Goal: Task Accomplishment & Management: Complete application form

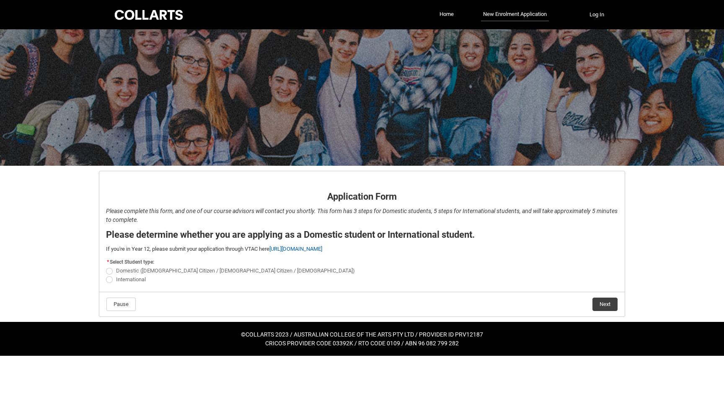
click at [129, 272] on span "Domestic ([DEMOGRAPHIC_DATA] Citizen / [DEMOGRAPHIC_DATA] Citizen / [DEMOGRAPHI…" at bounding box center [235, 271] width 239 height 6
click at [106, 267] on input "Domestic ([DEMOGRAPHIC_DATA] Citizen / [DEMOGRAPHIC_DATA] Citizen / [DEMOGRAPHI…" at bounding box center [106, 267] width 0 height 0
radio input "true"
click at [605, 307] on button "Next" at bounding box center [605, 304] width 25 height 13
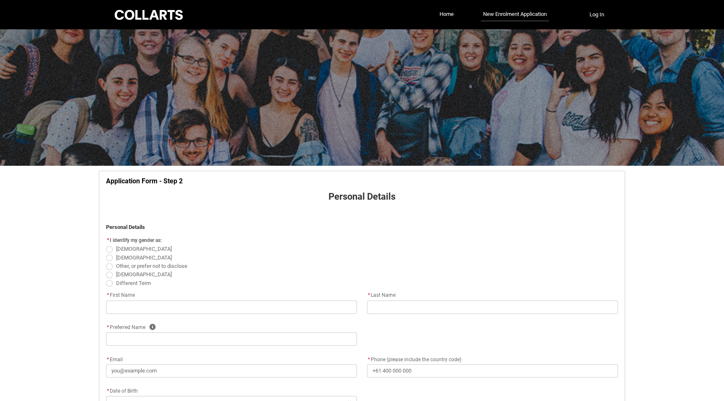
scroll to position [88, 0]
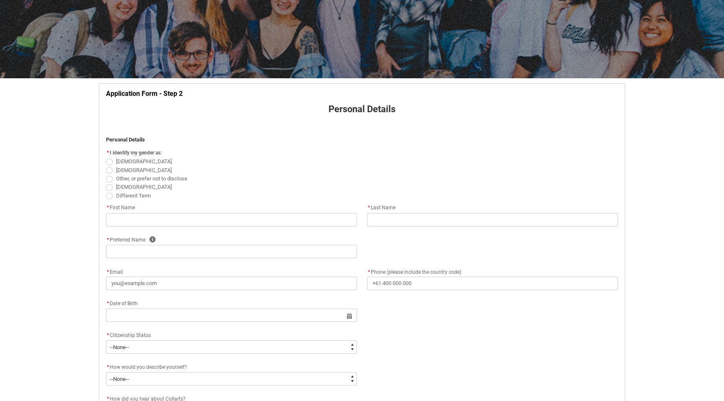
click at [107, 170] on span at bounding box center [109, 170] width 7 height 7
click at [106, 166] on input "[DEMOGRAPHIC_DATA]" at bounding box center [106, 166] width 0 height 0
radio input "true"
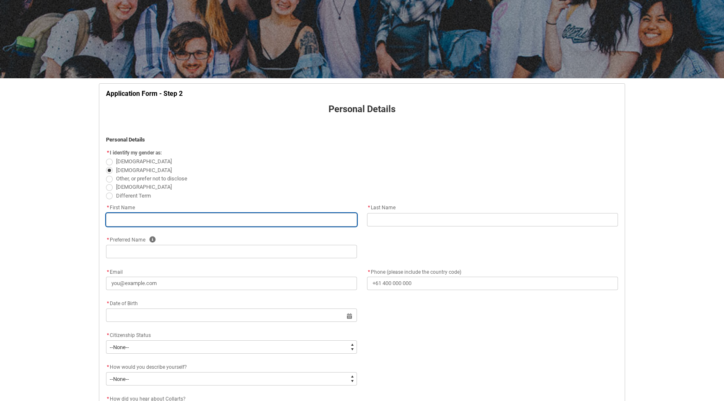
click at [145, 215] on input "text" at bounding box center [231, 219] width 251 height 13
type lightning-primitive-input-simple "[PERSON_NAME]"
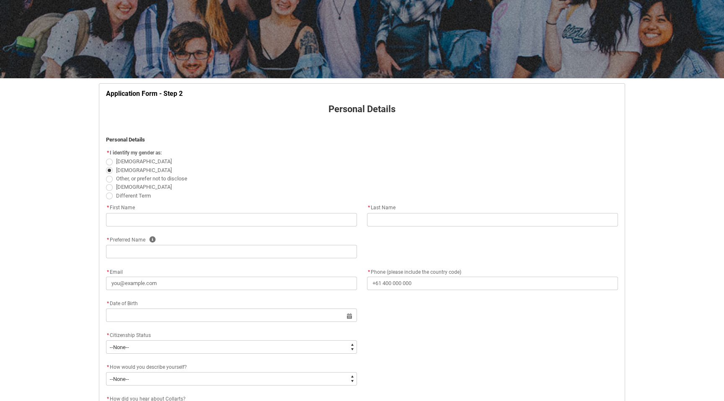
type lightning-primitive-input-simple "Bonnay"
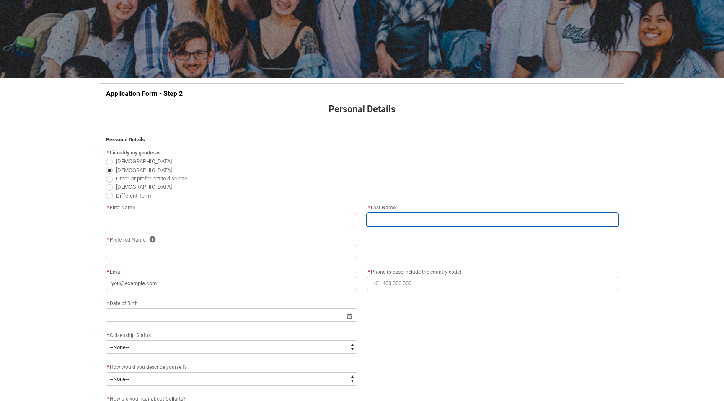
type lightning-primitive-input-simple "[PERSON_NAME]"
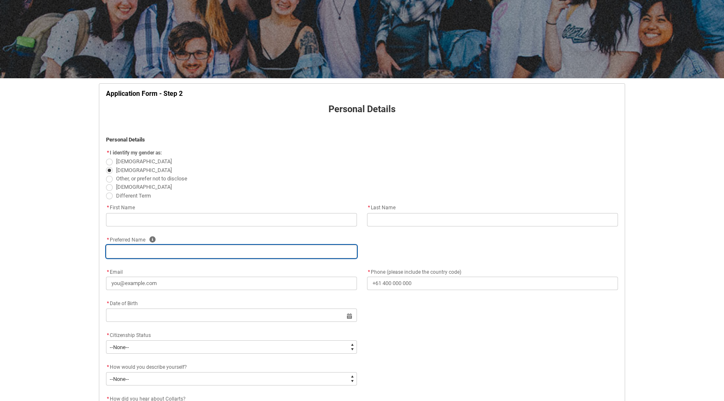
type lightning-primitive-input-simple "[EMAIL_ADDRESS][DOMAIN_NAME]"
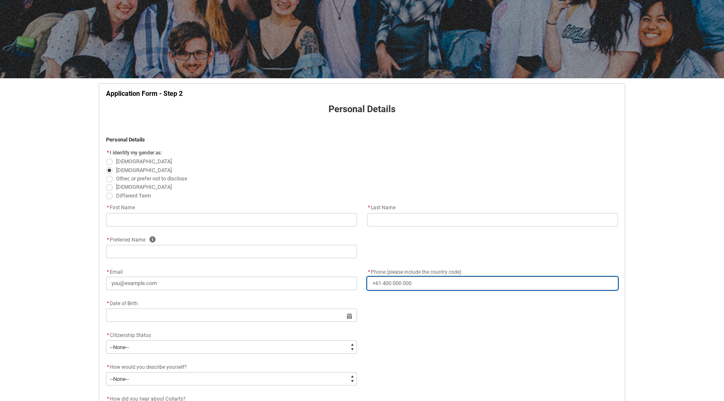
type lightning-primitive-input-simple "[PHONE_NUMBER]"
type lightning-primitive-input-simple "U [STREET_ADDRESS][DEMOGRAPHIC_DATA]"
type lightning-primitive-input-simple "[GEOGRAPHIC_DATA]"
type lightning-primitive-input-simple "3121"
type lightning-primitive-input-simple "VIC"
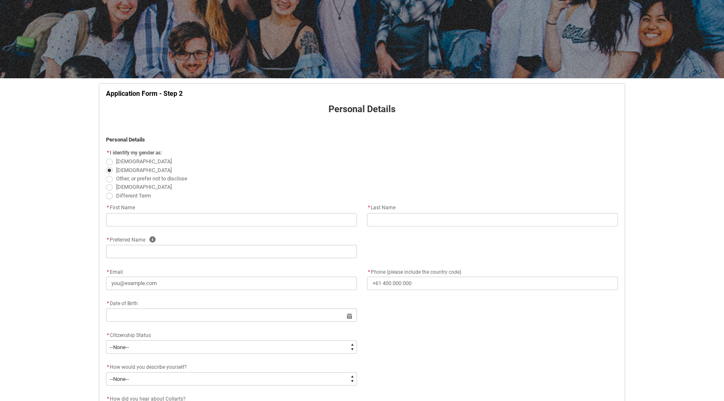
type lightning-select "Country_Choice.1101"
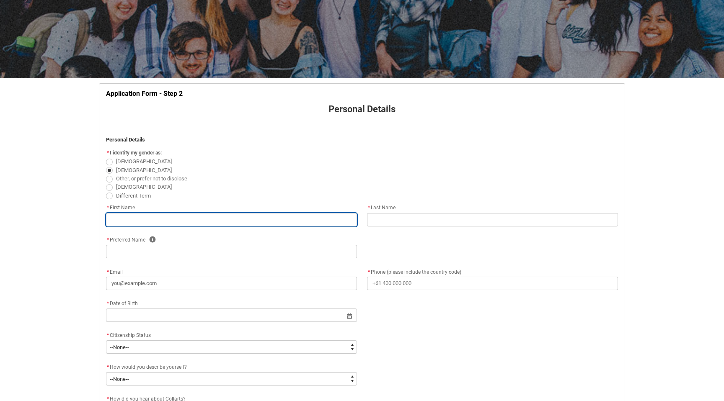
type input "[PERSON_NAME]"
type input "Bonnay"
type input "[PERSON_NAME]"
type input "[EMAIL_ADDRESS][DOMAIN_NAME]"
type input "[PHONE_NUMBER]"
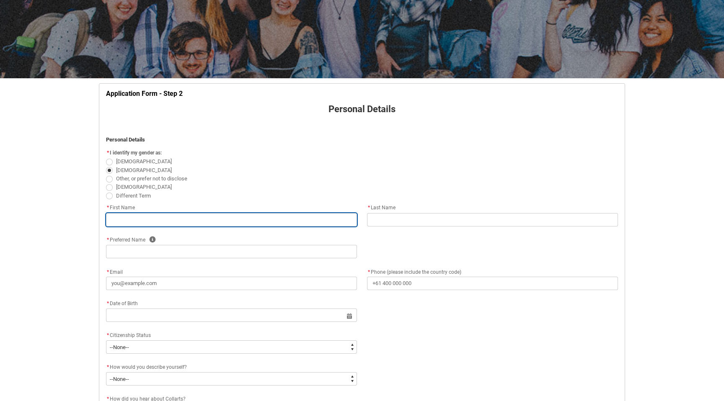
type input "U [STREET_ADDRESS][DEMOGRAPHIC_DATA]"
type input "[GEOGRAPHIC_DATA]"
type input "3121"
type input "VIC"
select select "Country_Choice.1101"
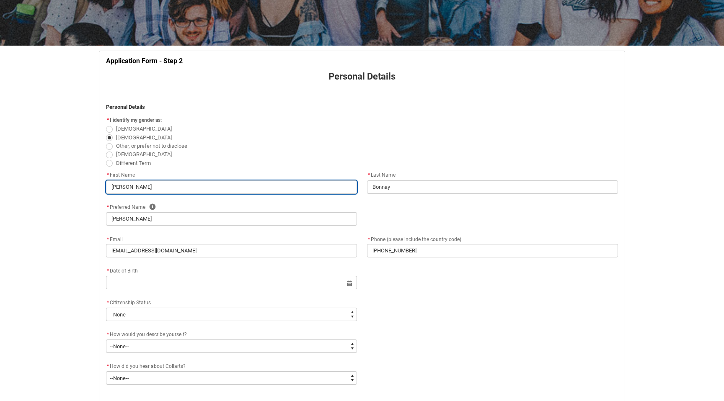
scroll to position [143, 0]
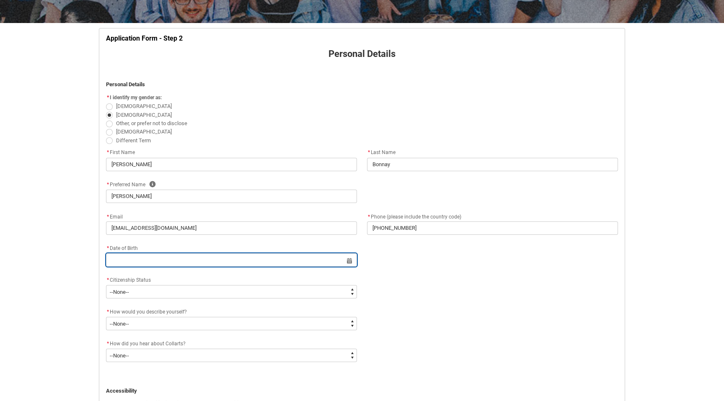
click at [176, 263] on input "text" at bounding box center [231, 260] width 251 height 13
select select "2025"
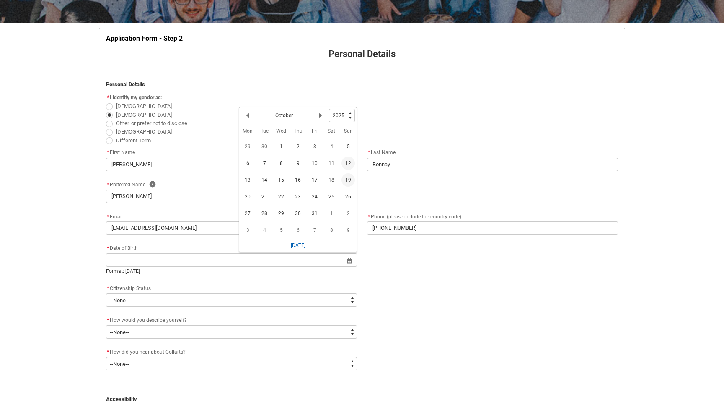
click at [346, 179] on span "19" at bounding box center [348, 179] width 13 height 13
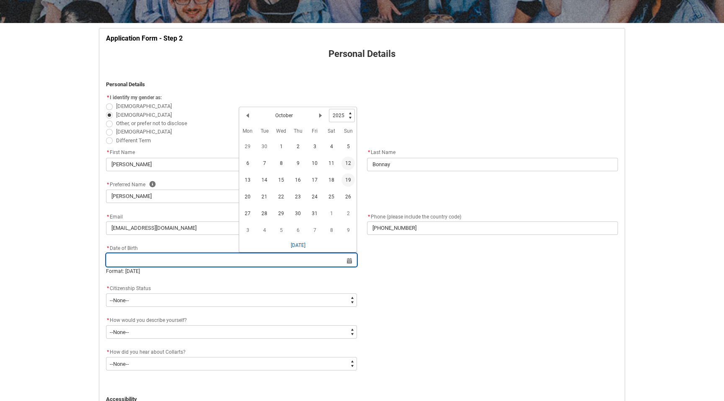
type lightning-datepicker "[DATE]"
type lightning-input "[DATE]"
type input "[DATE]"
click at [287, 256] on input "[DATE]" at bounding box center [231, 260] width 251 height 13
select select "2025"
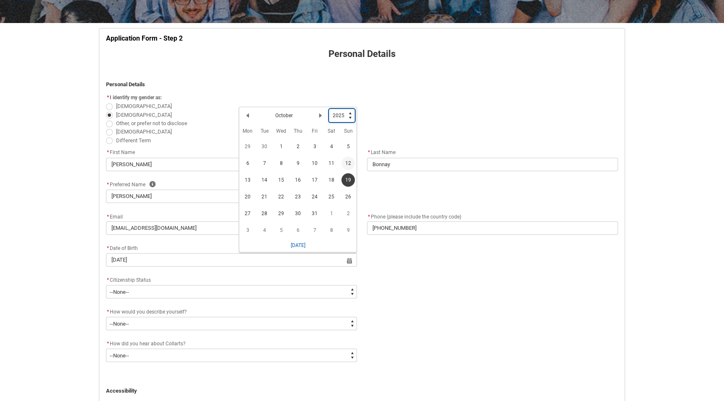
click at [343, 115] on select "1925 1926 1927 1928 1929 1930 1931 1932 1933 1934 1935 1936 1937 1938 1939 1940…" at bounding box center [342, 115] width 26 height 13
type lightning-select "2001"
click at [329, 109] on select "1925 1926 1927 1928 1929 1930 1931 1932 1933 1934 1935 1936 1937 1938 1939 1940…" at bounding box center [342, 115] width 26 height 13
select select "2001"
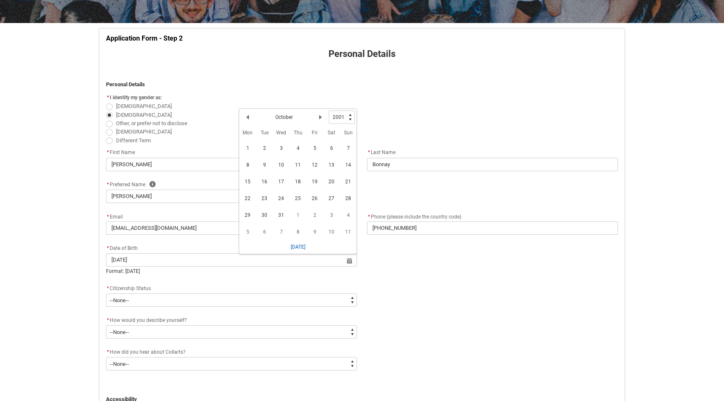
click at [379, 275] on div "* Date of Birth [DEMOGRAPHIC_DATA] Select a date for Date of Birth Previous Mon…" at bounding box center [362, 263] width 522 height 40
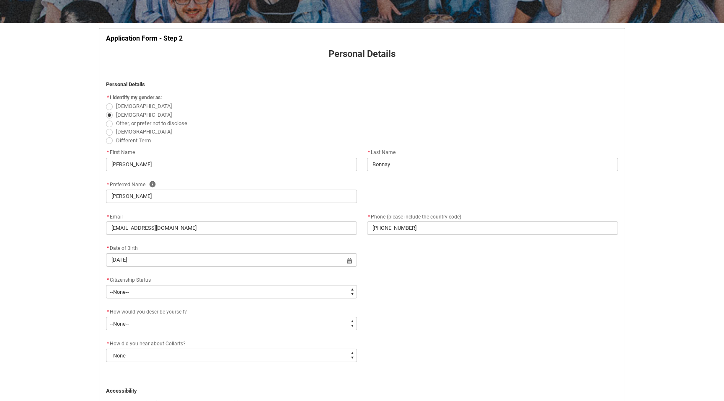
scroll to position [175, 0]
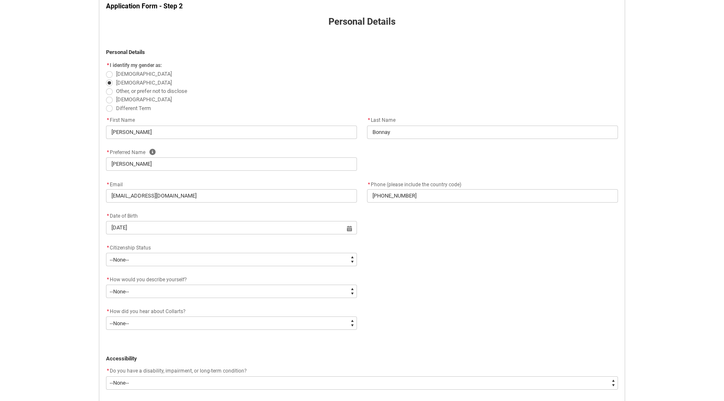
click at [256, 251] on div "* Citizenship Status" at bounding box center [231, 248] width 251 height 10
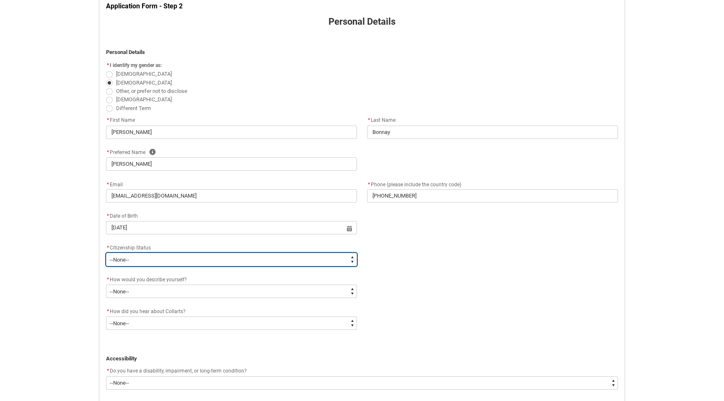
click at [256, 255] on select "--None-- [DEMOGRAPHIC_DATA] Humanitarian Visa [DEMOGRAPHIC_DATA] citizen Other …" at bounding box center [231, 259] width 251 height 13
type lightning-select "Citizenship.1"
click at [106, 253] on select "--None-- [DEMOGRAPHIC_DATA] Humanitarian Visa [DEMOGRAPHIC_DATA] citizen Other …" at bounding box center [231, 259] width 251 height 13
select select "Citizenship.1"
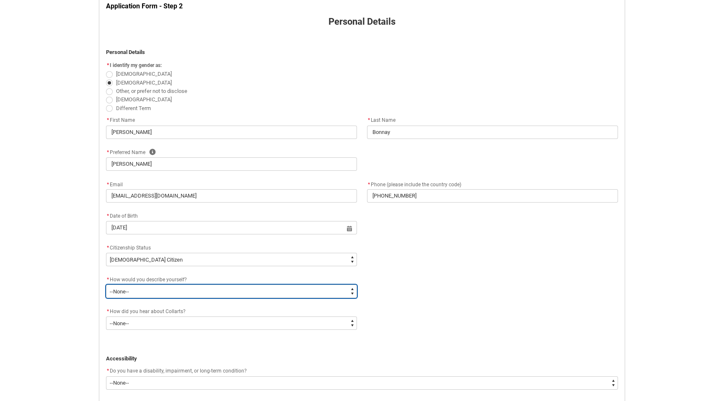
click at [204, 298] on select "--None-- I'm currently in Year 12 and planning what I'll do after school I've c…" at bounding box center [231, 291] width 251 height 13
type lightning-select "HSLC_Domestic_c"
click at [106, 285] on select "--None-- I'm currently in Year 12 and planning what I'll do after school I've c…" at bounding box center [231, 291] width 251 height 13
select select "HSLC_Domestic_c"
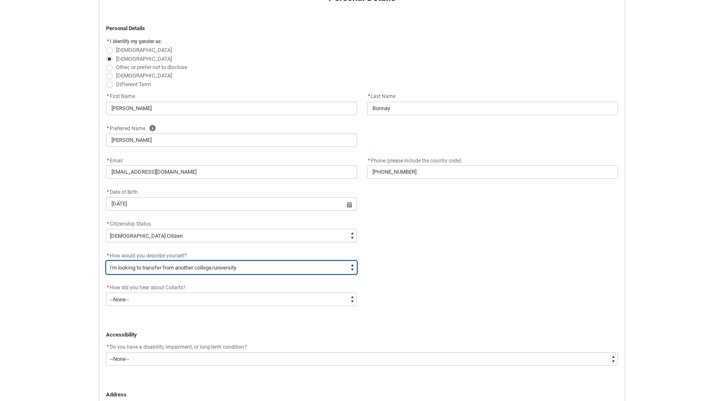
scroll to position [212, 0]
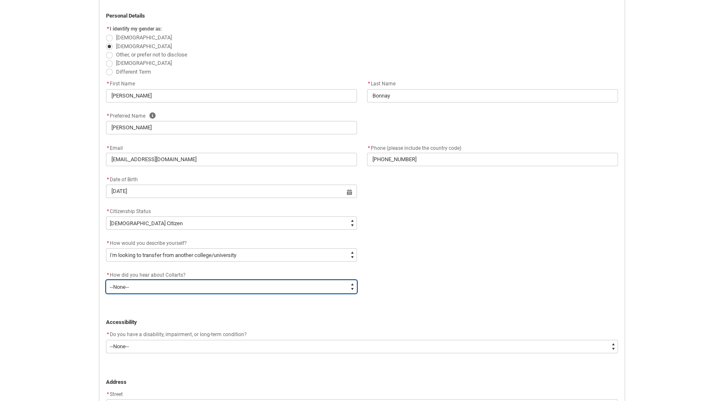
click at [224, 287] on select "--None-- Advertising - Facebook Advertising - Google Advertising - Instagram Ad…" at bounding box center [231, 286] width 251 height 13
type lightning-select "Heard_About_Collarts_Picklist.Other"
click at [106, 280] on select "--None-- Advertising - Facebook Advertising - Google Advertising - Instagram Ad…" at bounding box center [231, 286] width 251 height 13
select select "Heard_About_Collarts_Picklist.Other"
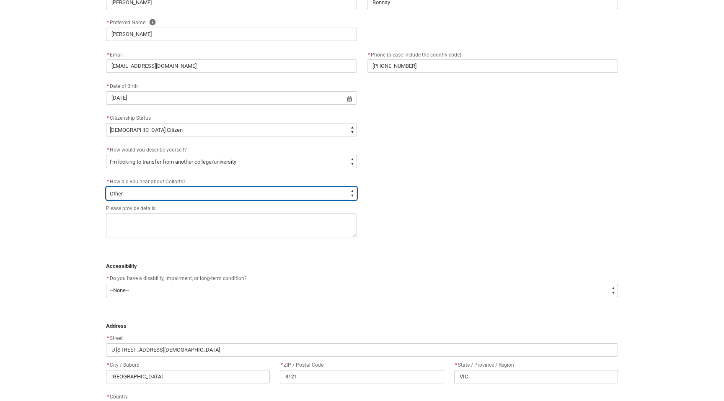
scroll to position [323, 0]
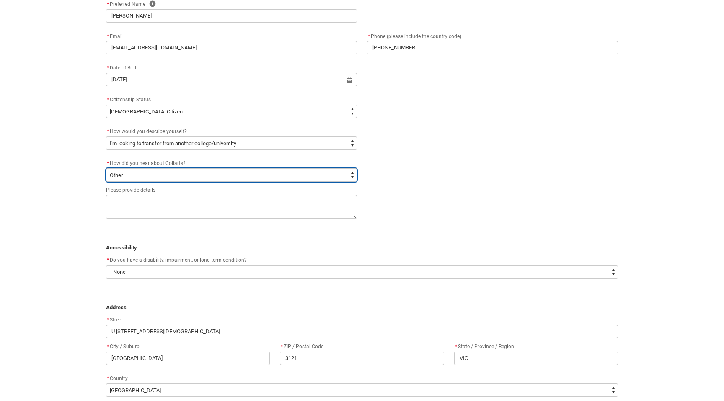
click at [202, 174] on select "--None-- Advertising - Facebook Advertising - Google Advertising - Instagram Ad…" at bounding box center [231, 174] width 251 height 13
type lightning-select "Heard_About_Collarts_[DOMAIN_NAME] Search (Google)"
click at [106, 168] on select "--None-- Advertising - Facebook Advertising - Google Advertising - Instagram Ad…" at bounding box center [231, 174] width 251 height 13
select select "Heard_About_Collarts_[DOMAIN_NAME] Search (Google)"
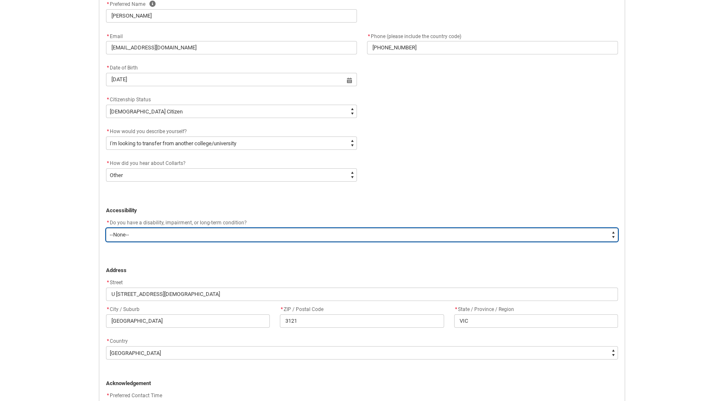
click at [165, 236] on select "--None-- Yes No" at bounding box center [362, 234] width 512 height 13
type lightning-select "No_TextChoice"
click at [106, 228] on select "--None-- Yes No" at bounding box center [362, 234] width 512 height 13
select select "No_TextChoice"
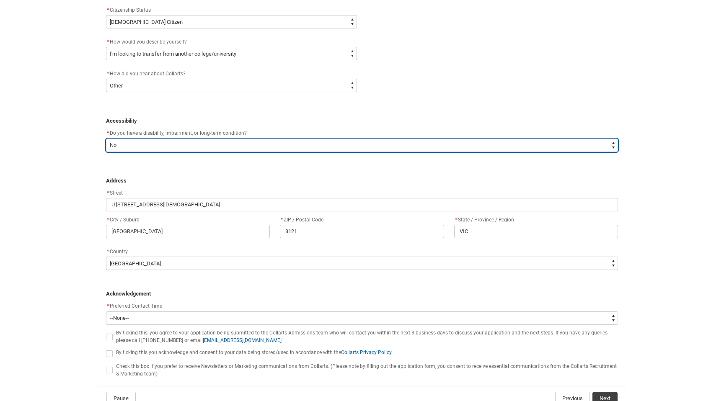
scroll to position [462, 0]
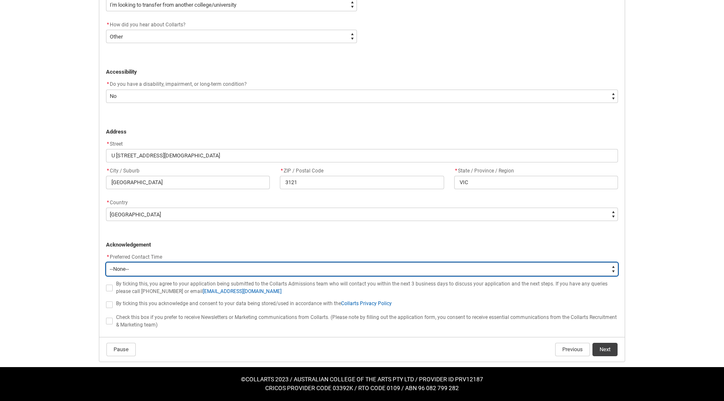
click at [161, 265] on select "--None-- Morning (9:00AM-12:00PM) Afternoon (12:00PM-5:00PM)" at bounding box center [362, 269] width 512 height 13
type lightning-select "P_Contact_Time_Morning"
click at [106, 263] on select "--None-- Morning (9:00AM-12:00PM) Afternoon (12:00PM-5:00PM)" at bounding box center [362, 269] width 512 height 13
select select "P_Contact_Time_Morning"
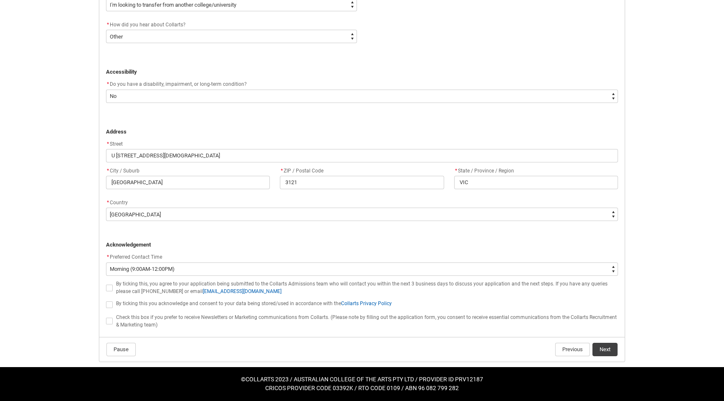
click at [112, 287] on span at bounding box center [109, 288] width 7 height 7
click at [106, 284] on input "By ticking this, you agree to your application being submitted to the Collarts …" at bounding box center [106, 283] width 0 height 0
type lightning-input "true"
checkbox input "true"
click at [109, 303] on span at bounding box center [109, 305] width 7 height 7
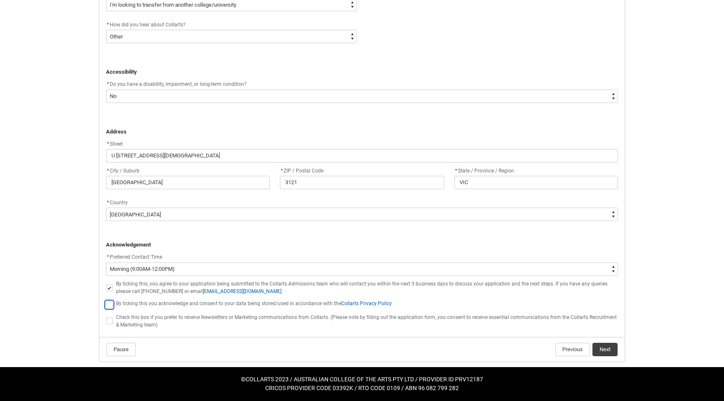
click at [106, 300] on input "By ticking this you acknowledge and consent to your data being stored/used in a…" at bounding box center [106, 300] width 0 height 0
type lightning-input "true"
checkbox input "true"
click at [111, 323] on span at bounding box center [109, 321] width 7 height 7
click at [106, 317] on input "Check this box if you prefer to receive Newsletters or Marketing communications…" at bounding box center [106, 317] width 0 height 0
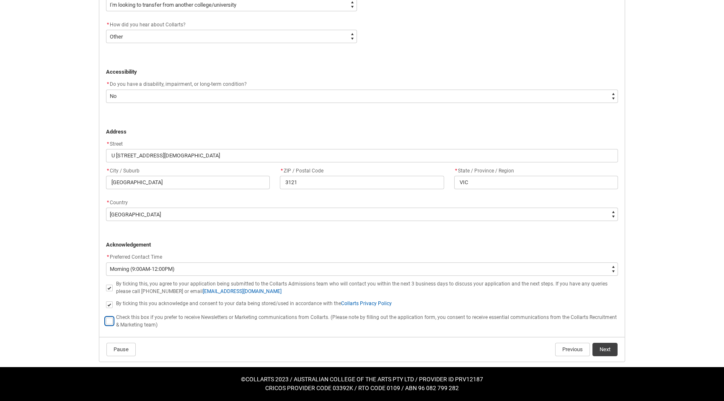
type lightning-input "true"
checkbox input "true"
click at [109, 322] on span at bounding box center [109, 321] width 7 height 7
click at [106, 317] on input "Check this box if you prefer to receive Newsletters or Marketing communications…" at bounding box center [106, 317] width 0 height 0
type lightning-input "false"
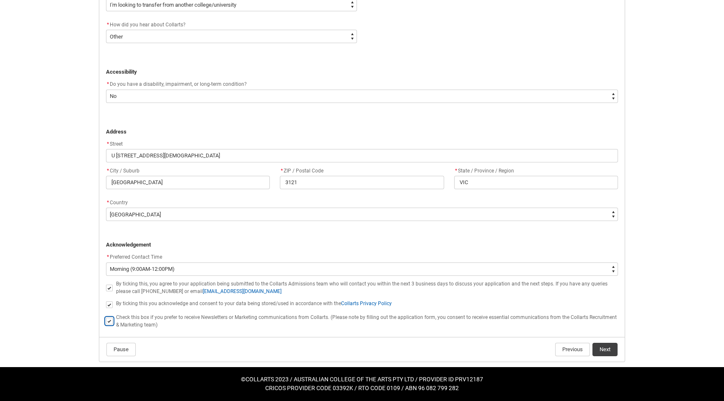
checkbox input "false"
click at [606, 348] on button "Next" at bounding box center [605, 349] width 25 height 13
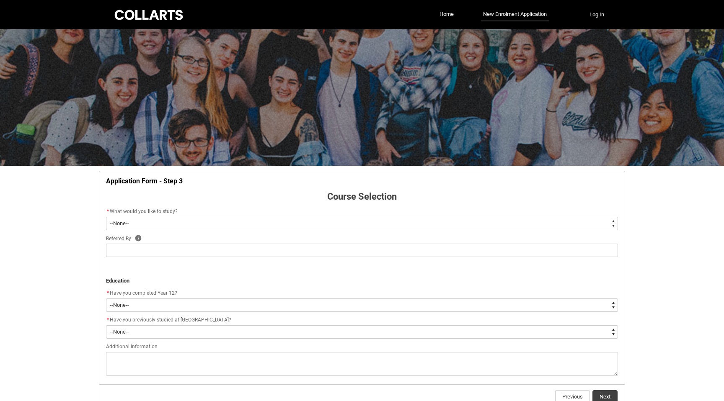
scroll to position [47, 0]
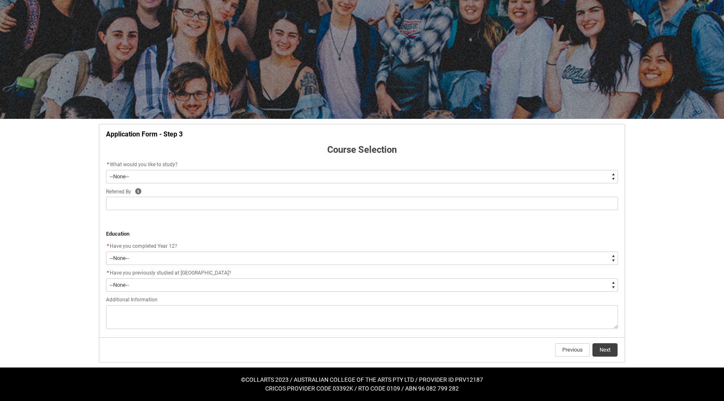
click at [388, 178] on select "--None-- Diploma Bachelor Post Graduate" at bounding box center [362, 176] width 512 height 13
type lightning-select "WhichDegree_Bachelor"
click at [106, 170] on select "--None-- Diploma Bachelor Post Graduate" at bounding box center [362, 176] width 512 height 13
select select "WhichDegree_Bachelor"
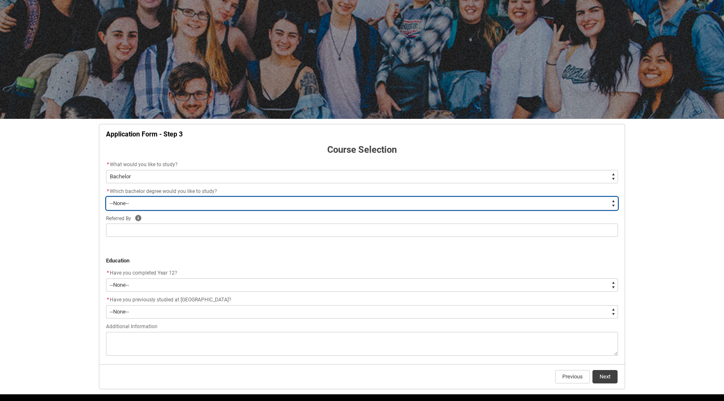
click at [363, 208] on select "--None-- Bachelor of 2D Animation Bachelor of Applied Business (Entertainment M…" at bounding box center [362, 203] width 512 height 13
type lightning-select "ProgramChoice_Degree.0015g00000jrDHvAAM"
click at [106, 197] on select "--None-- Bachelor of 2D Animation Bachelor of Applied Business (Entertainment M…" at bounding box center [362, 203] width 512 height 13
select select "ProgramChoice_Degree.0015g00000jrDHvAAM"
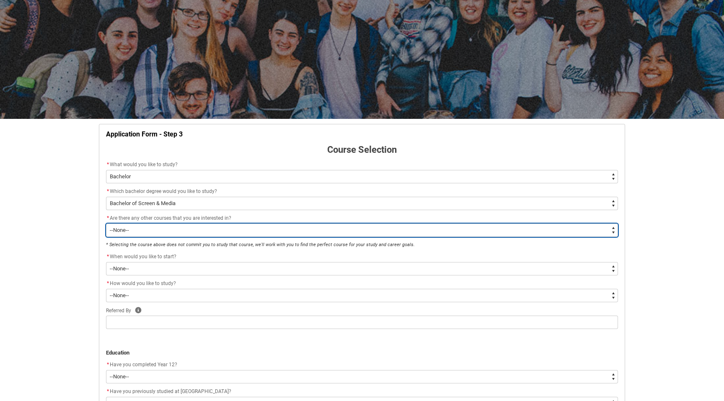
click at [215, 233] on select "--None-- Yes No" at bounding box center [362, 230] width 512 height 13
type lightning-select "Yes_TextChoice"
click at [106, 224] on select "--None-- Yes No" at bounding box center [362, 230] width 512 height 13
select select "Yes_TextChoice"
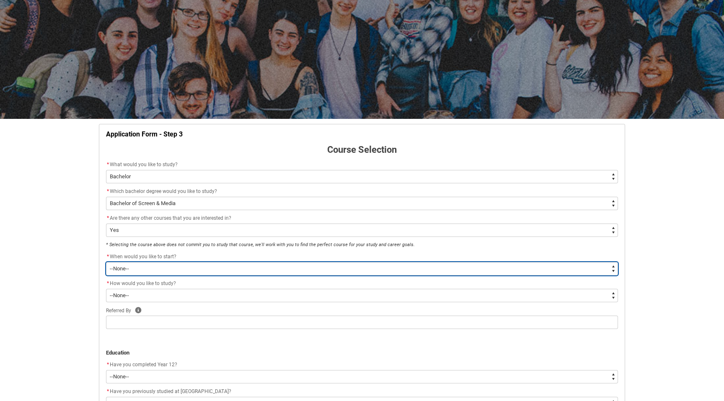
click at [202, 267] on select "--None-- Trimester 1 2026, starting [DATE]" at bounding box center [362, 268] width 512 height 13
type lightning-select "Starting_Term.a0pI70000004aTdIAI"
click at [106, 262] on select "--None-- Trimester 1 2026, starting [DATE]" at bounding box center [362, 268] width 512 height 13
select select "Starting_Term.a0pI70000004aTdIAI"
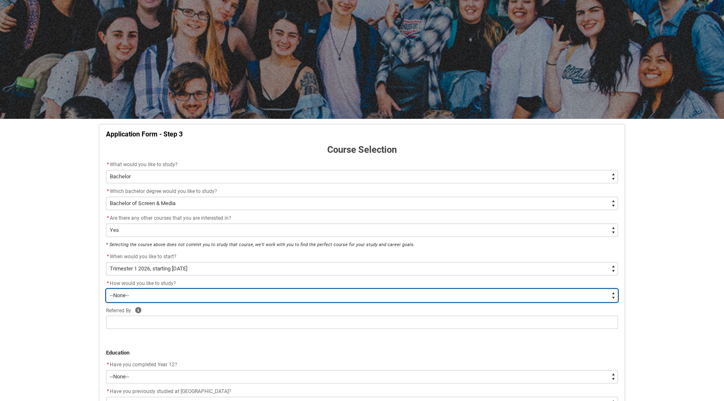
click at [187, 295] on select "--None-- On-campus" at bounding box center [362, 295] width 512 height 13
type lightning-select "WhichStudyMethod_OnCampus"
click at [106, 289] on select "--None-- On-campus" at bounding box center [362, 295] width 512 height 13
select select "WhichStudyMethod_OnCampus"
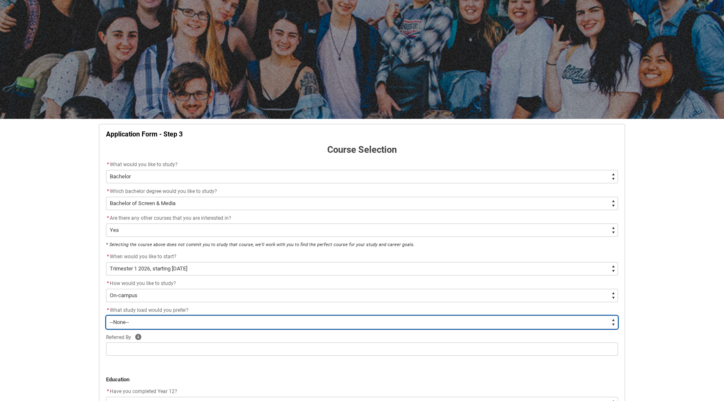
click at [179, 322] on select "--None-- Full-time Part-time" at bounding box center [362, 322] width 512 height 13
type lightning-select "WhichStudyLoad_FullTime"
click at [106, 316] on select "--None-- Full-time Part-time" at bounding box center [362, 322] width 512 height 13
select select "WhichStudyLoad_FullTime"
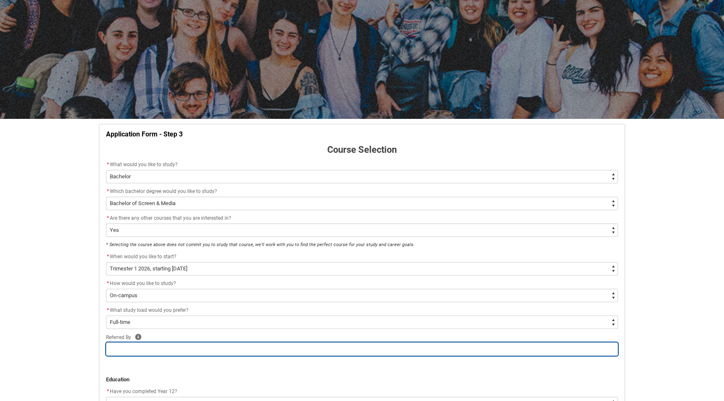
click at [171, 344] on input "text" at bounding box center [362, 349] width 512 height 13
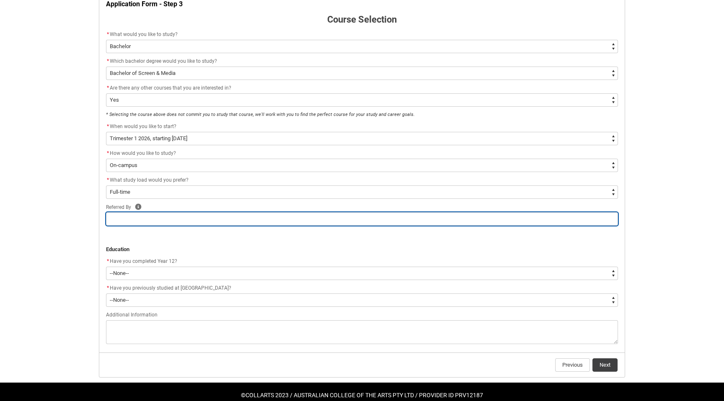
scroll to position [180, 0]
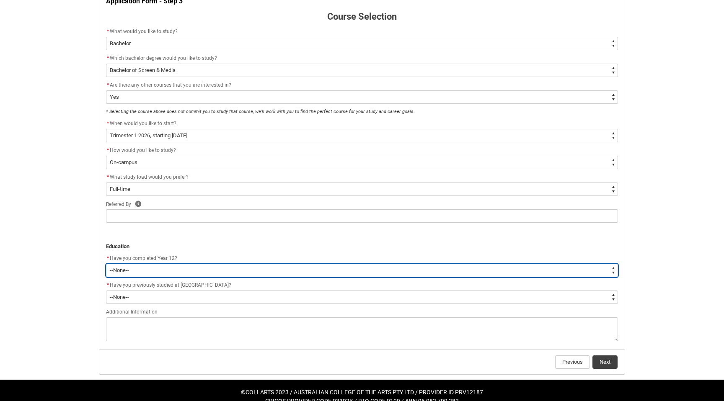
click at [166, 271] on select "--None-- Yes No Other" at bounding box center [362, 270] width 512 height 13
type lightning-select "Year_12_Completition.Yes"
click at [106, 264] on select "--None-- Yes No Other" at bounding box center [362, 270] width 512 height 13
select select "Year_12_Completition.Yes"
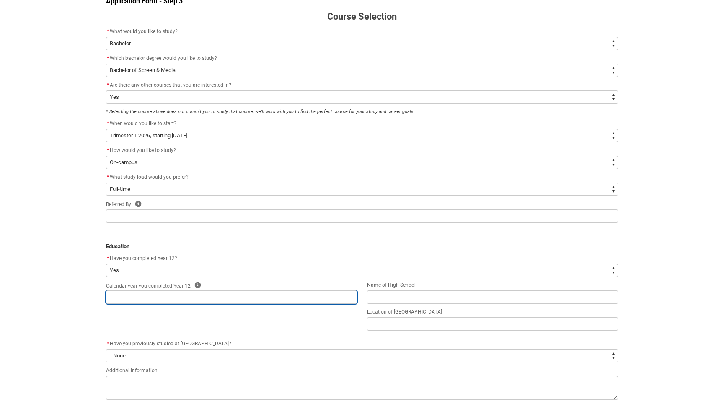
click at [158, 300] on input "text" at bounding box center [231, 297] width 251 height 13
click at [176, 297] on input "text" at bounding box center [231, 297] width 251 height 13
type lightning-primitive-input-simple "2"
type input "2"
type lightning-primitive-input-simple "20"
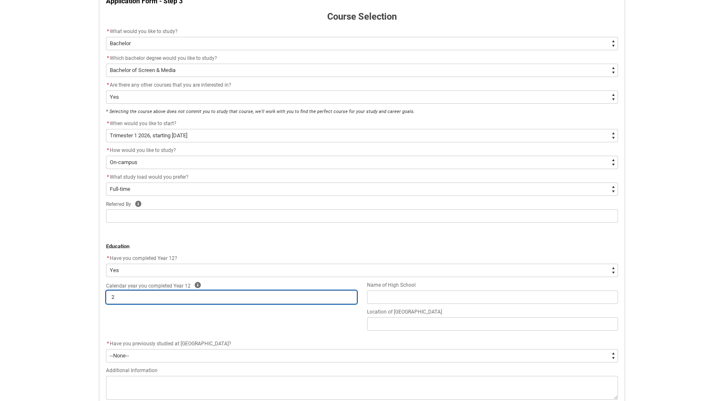
type input "20"
type lightning-primitive-input-simple "201"
type input "201"
type lightning-primitive-input-simple "2019"
type input "2019"
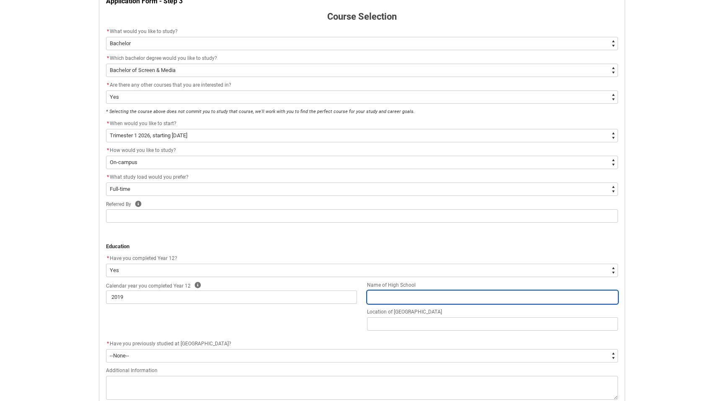
click at [400, 300] on input "text" at bounding box center [492, 297] width 251 height 13
type lightning-primitive-input-simple "w"
type input "w"
type lightning-primitive-input-simple "wa"
type input "wa"
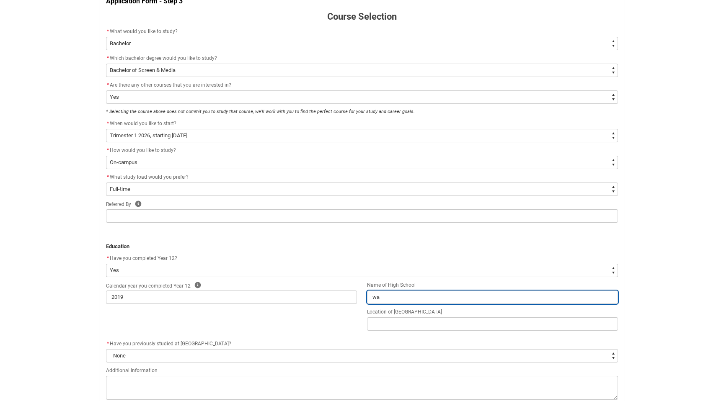
type lightning-primitive-input-simple "war"
type input "war"
type lightning-primitive-input-simple "warn"
type input "warn"
type lightning-primitive-input-simple "[PERSON_NAME]"
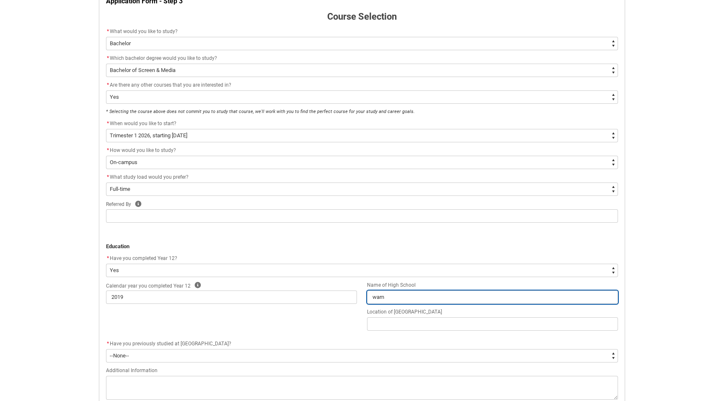
type input "[PERSON_NAME]"
type lightning-primitive-input-simple "warner"
type input "warner"
type lightning-primitive-input-simple "warners"
type input "warners"
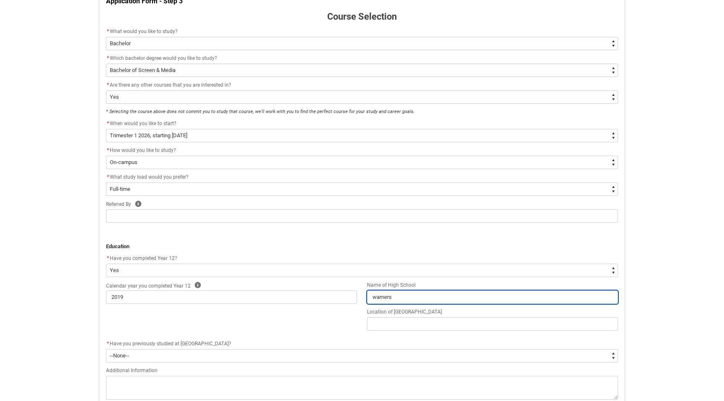
type lightning-primitive-input-simple "warners"
type input "warners"
type lightning-primitive-input-simple "warners b"
type input "warners b"
type lightning-primitive-input-simple "warners ba"
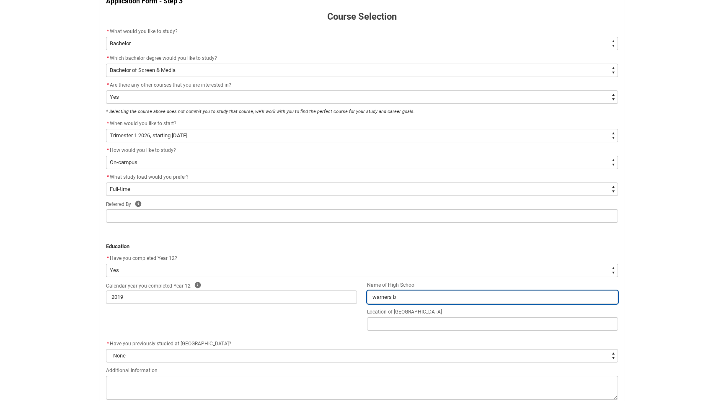
type input "warners ba"
type lightning-primitive-input-simple "warners bay"
type input "warners bay"
type lightning-primitive-input-simple "warners bay"
type input "warners bay"
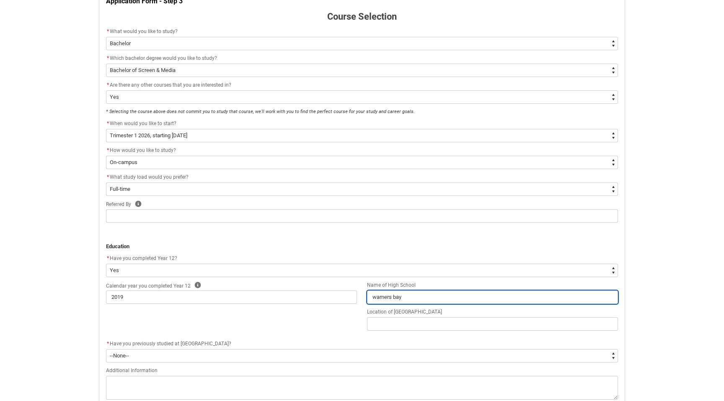
type lightning-primitive-input-simple "warners bay h"
type input "warners bay h"
type lightning-primitive-input-simple "warners bay hi"
type input "warners bay hi"
type lightning-primitive-input-simple "warners bay hig"
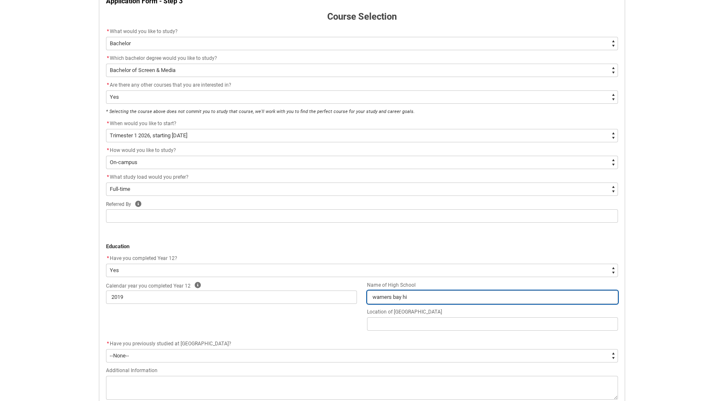
type input "warners bay hig"
type lightning-primitive-input-simple "warners bay high"
type input "warners bay high"
type lightning-primitive-input-simple "warners bay high"
type input "warners bay high"
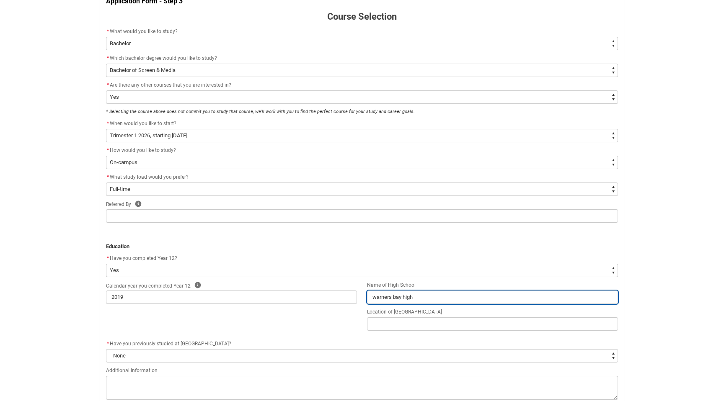
type lightning-primitive-input-simple "warners bay high s"
type input "warners bay high s"
type lightning-primitive-input-simple "warners bay high sc"
type input "warners bay high sc"
type lightning-primitive-input-simple "warners bay high sch"
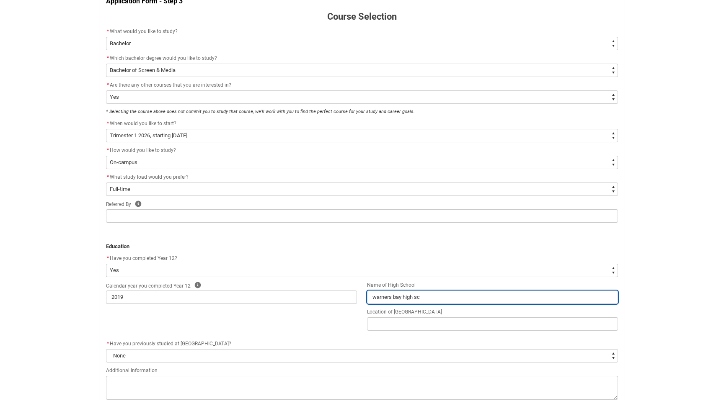
type input "warners bay high sch"
type lightning-primitive-input-simple "warners bay high scho"
type input "warners bay high scho"
type lightning-primitive-input-simple "warners bay high schoo"
type input "warners bay high schoo"
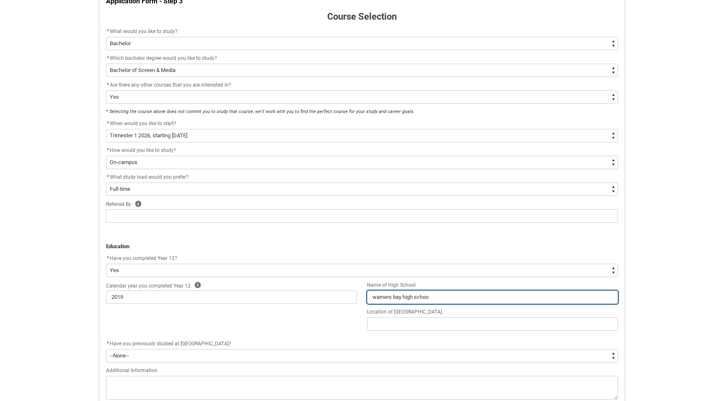
type lightning-primitive-input-simple "[GEOGRAPHIC_DATA]"
type input "[GEOGRAPHIC_DATA]"
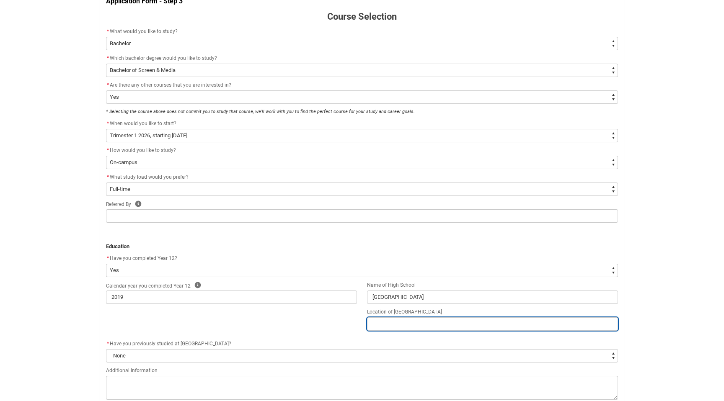
click at [401, 324] on input "text" at bounding box center [492, 324] width 251 height 13
type lightning-primitive-input-simple "W"
type input "W"
type lightning-primitive-input-simple "Wa"
type input "Wa"
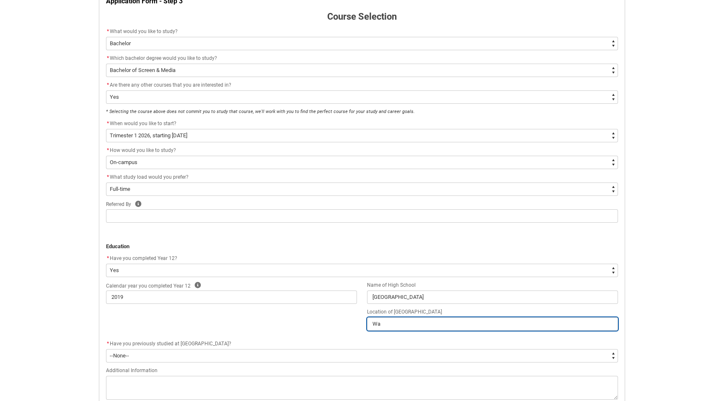
type lightning-primitive-input-simple "War"
type input "War"
type lightning-primitive-input-simple "Warn"
type input "Warn"
type lightning-primitive-input-simple "[PERSON_NAME]"
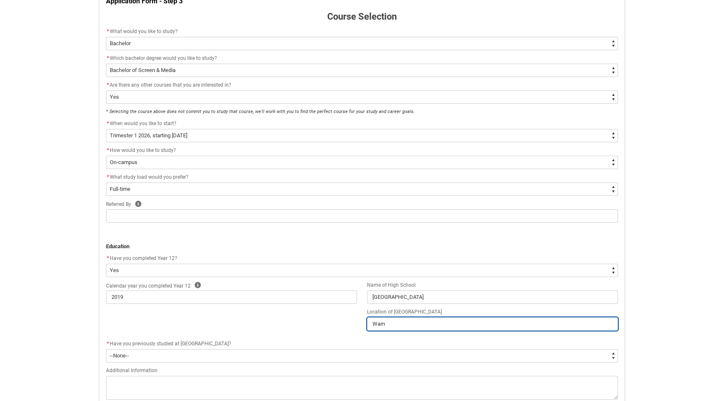
type input "[PERSON_NAME]"
type lightning-primitive-input-simple "Warner"
type input "Warner"
type lightning-primitive-input-simple "Warners"
type input "Warners"
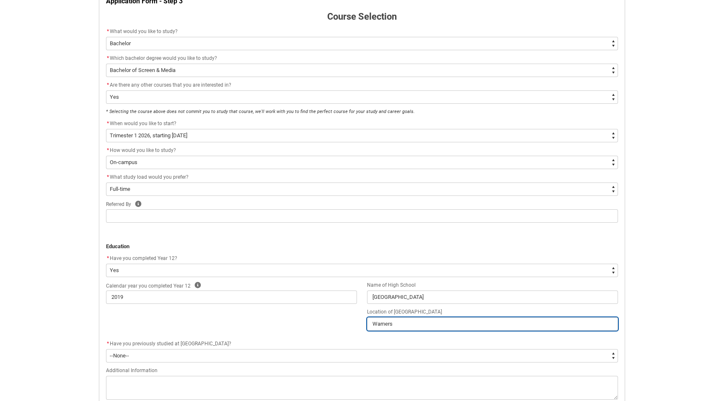
type lightning-primitive-input-simple "Warners"
type input "Warners"
type lightning-primitive-input-simple "Warners b"
type input "Warners b"
type lightning-primitive-input-simple "Warners ba"
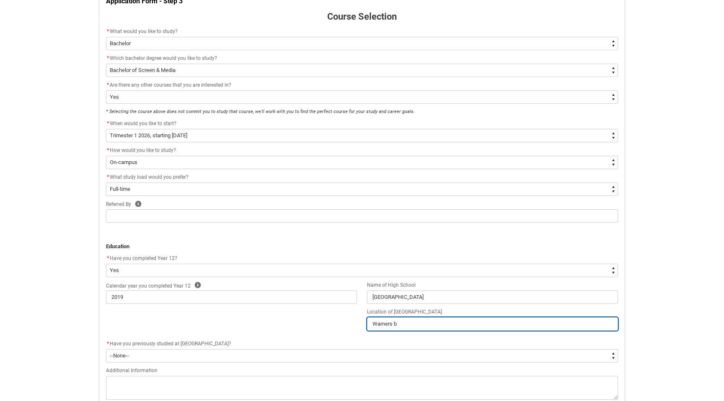
type input "Warners ba"
type lightning-primitive-input-simple "Warners bay"
type input "Warners bay"
type lightning-primitive-input-simple "Warners bay"
type input "Warners bay"
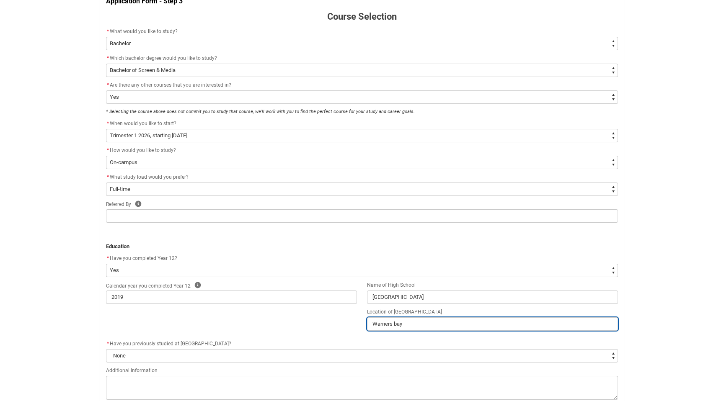
type lightning-primitive-input-simple "Warners bay N"
type input "Warners bay N"
type lightning-primitive-input-simple "Warners bay Ne"
type input "Warners bay Ne"
type lightning-primitive-input-simple "Warners bay New"
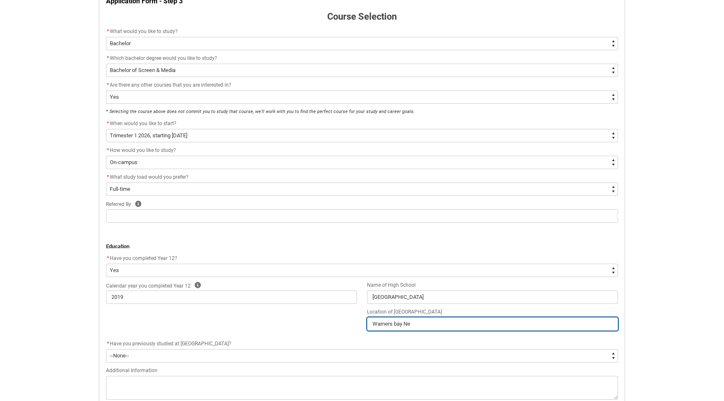
type input "Warners bay New"
type lightning-primitive-input-simple "Warners bay New"
type input "Warners bay New"
type lightning-primitive-input-simple "Warners bay New S"
type input "Warners bay New S"
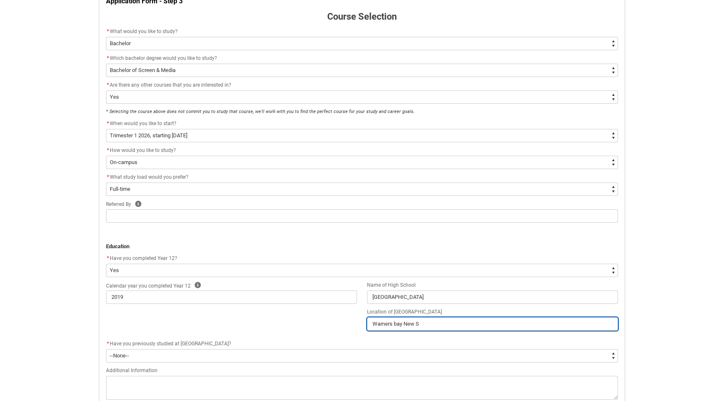
type lightning-primitive-input-simple "Warners bay New So"
type input "Warners bay New So"
type lightning-primitive-input-simple "Warners bay [GEOGRAPHIC_DATA]"
type input "Warners bay [GEOGRAPHIC_DATA]"
type lightning-primitive-input-simple "Warners bay New Sout"
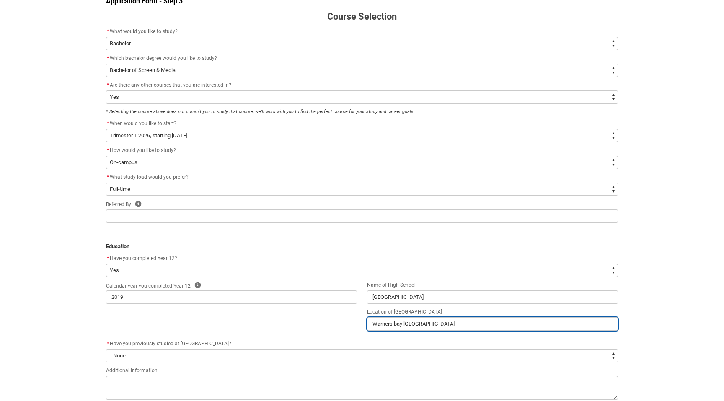
type input "Warners bay New Sout"
type lightning-primitive-input-simple "Warners bay [GEOGRAPHIC_DATA]"
type input "Warners bay [GEOGRAPHIC_DATA]"
type lightning-primitive-input-simple "Warners bay [GEOGRAPHIC_DATA]"
type input "Warners bay [GEOGRAPHIC_DATA]"
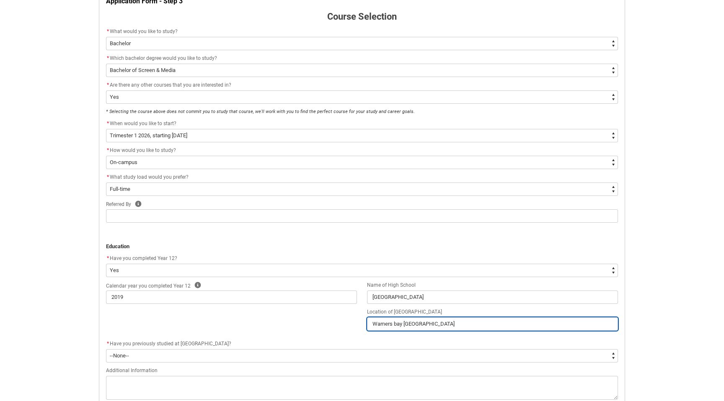
type lightning-primitive-input-simple "[GEOGRAPHIC_DATA] [GEOGRAPHIC_DATA] W"
type input "[GEOGRAPHIC_DATA] [GEOGRAPHIC_DATA] W"
type lightning-primitive-input-simple "[GEOGRAPHIC_DATA] [GEOGRAPHIC_DATA]"
type input "[GEOGRAPHIC_DATA] [GEOGRAPHIC_DATA]"
type lightning-primitive-input-simple "[GEOGRAPHIC_DATA] [GEOGRAPHIC_DATA]"
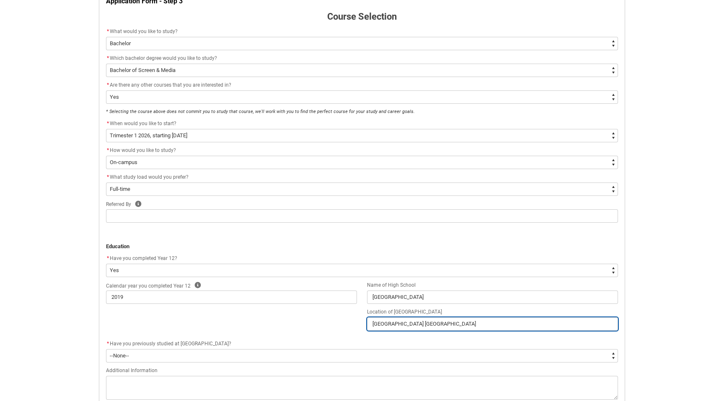
type input "[GEOGRAPHIC_DATA] [GEOGRAPHIC_DATA]"
type lightning-primitive-input-simple "[GEOGRAPHIC_DATA] [GEOGRAPHIC_DATA]"
type input "[GEOGRAPHIC_DATA] [GEOGRAPHIC_DATA]"
type lightning-primitive-input-simple "Warners bay [GEOGRAPHIC_DATA]"
type input "Warners bay [GEOGRAPHIC_DATA]"
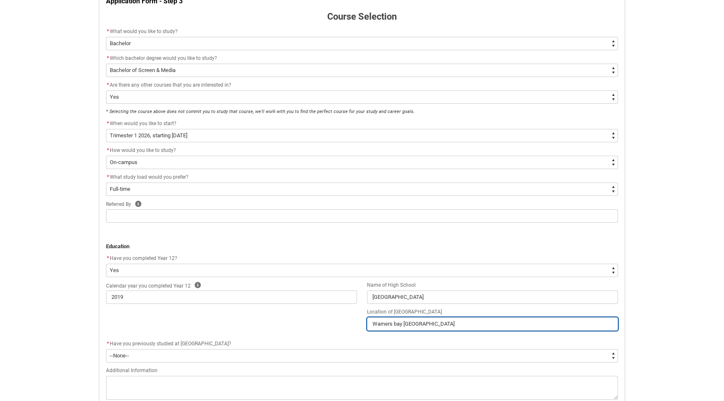
type lightning-primitive-input-simple "Warners bay [GEOGRAPHIC_DATA]"
type input "Warners bay [GEOGRAPHIC_DATA]"
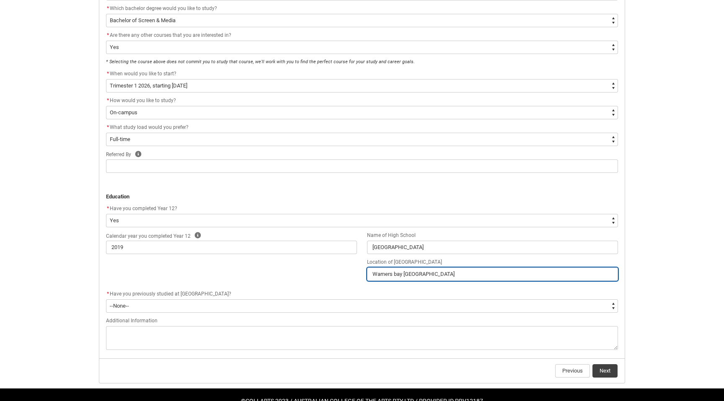
scroll to position [251, 0]
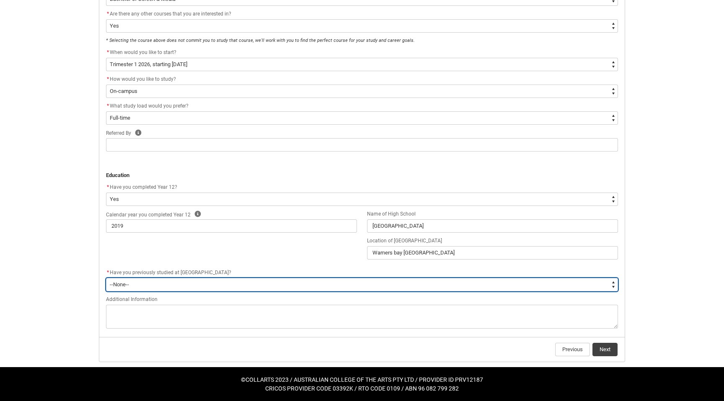
click at [274, 284] on select "--None-- Yes No" at bounding box center [362, 284] width 512 height 13
type lightning-select "[URL][DOMAIN_NAME]"
click at [106, 278] on select "--None-- Yes No" at bounding box center [362, 284] width 512 height 13
select select "[URL][DOMAIN_NAME]"
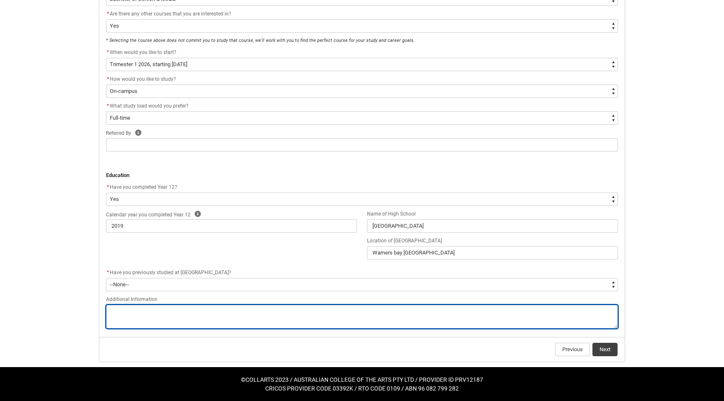
click at [256, 311] on textarea "Additional Information" at bounding box center [362, 317] width 512 height 24
type lightning-textarea "I"
type textarea "I"
type lightning-textarea "I"
type textarea "I"
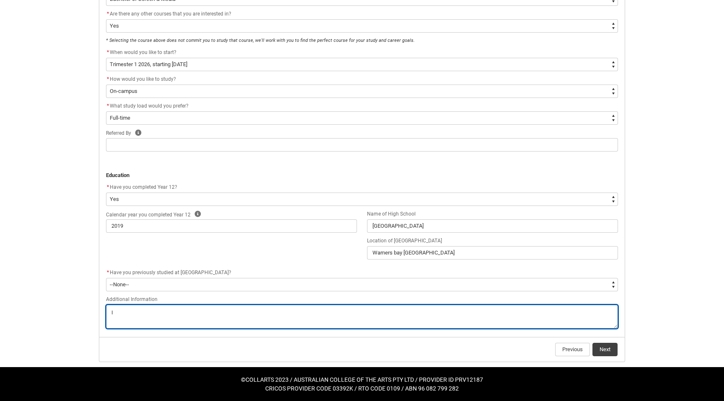
type lightning-textarea "I h"
type textarea "I h"
type lightning-textarea "I ha"
type textarea "I ha"
type lightning-textarea "I hav"
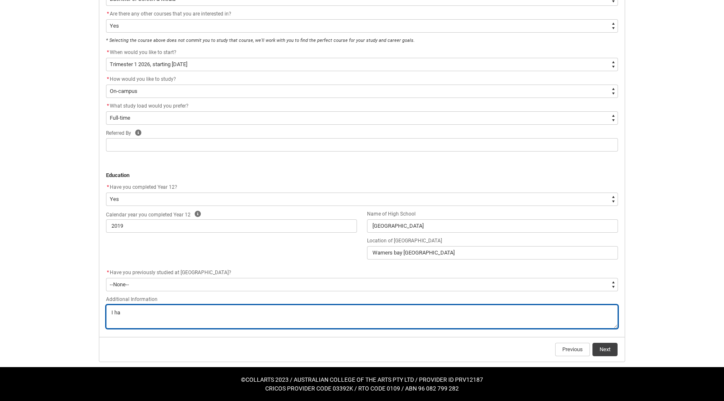
type textarea "I hav"
type lightning-textarea "I have"
type textarea "I have"
type lightning-textarea "I have"
type textarea "I have"
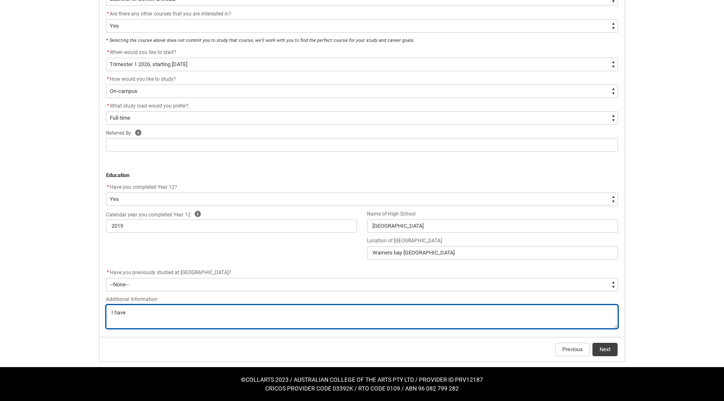
type lightning-textarea "I have c"
type textarea "I have c"
type lightning-textarea "I have co"
type textarea "I have co"
type lightning-textarea "I have com"
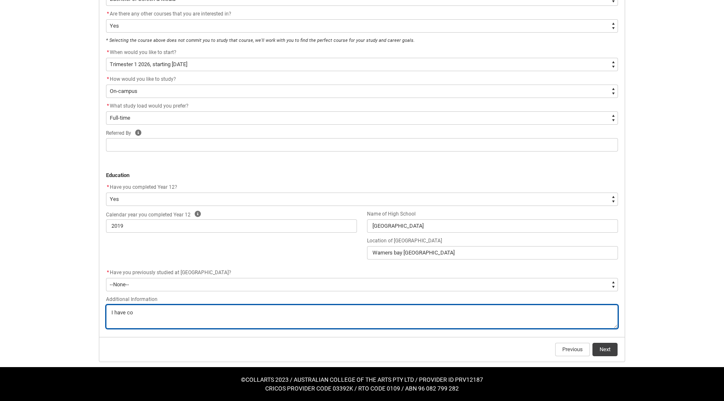
type textarea "I have com"
type lightning-textarea "I have como"
type textarea "I have como"
type lightning-textarea "I have comop"
type textarea "I have comop"
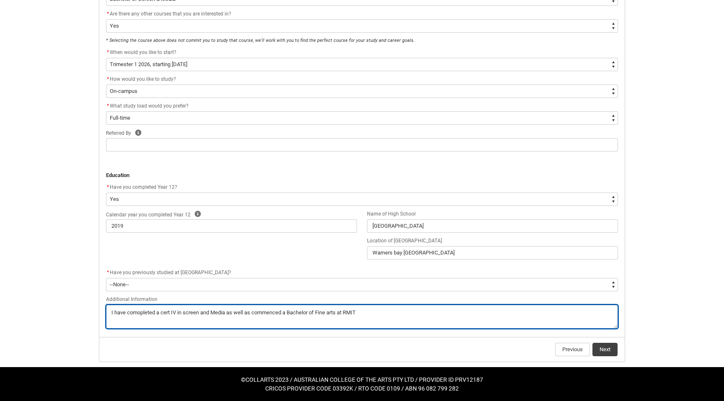
click at [138, 315] on textarea "Additional Information" at bounding box center [362, 317] width 512 height 24
click at [142, 314] on textarea "Additional Information" at bounding box center [362, 317] width 512 height 24
click at [425, 316] on textarea "Additional Information" at bounding box center [362, 317] width 512 height 24
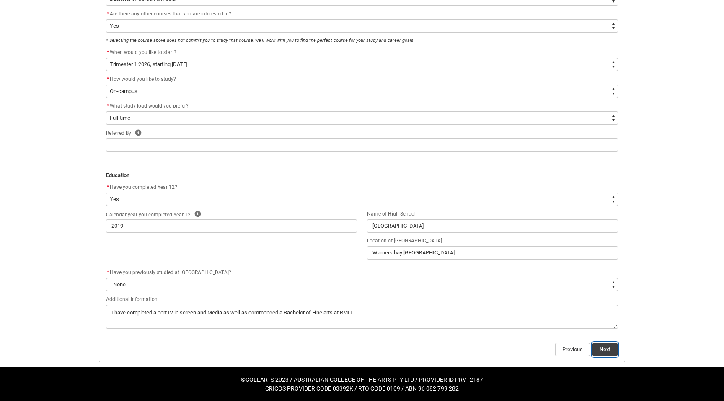
click at [610, 348] on button "Next" at bounding box center [605, 349] width 25 height 13
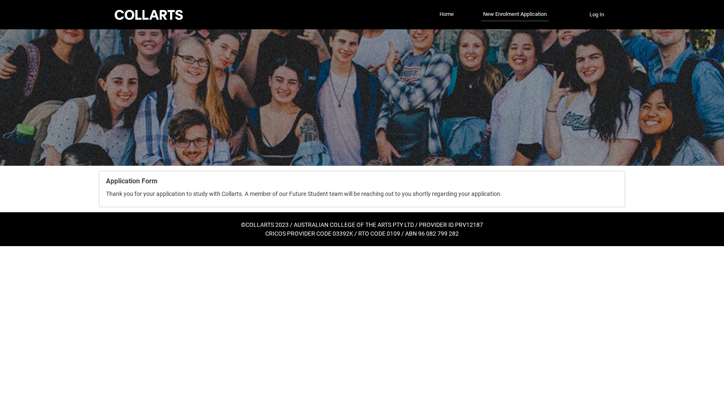
click at [444, 16] on link "Home" at bounding box center [446, 14] width 18 height 13
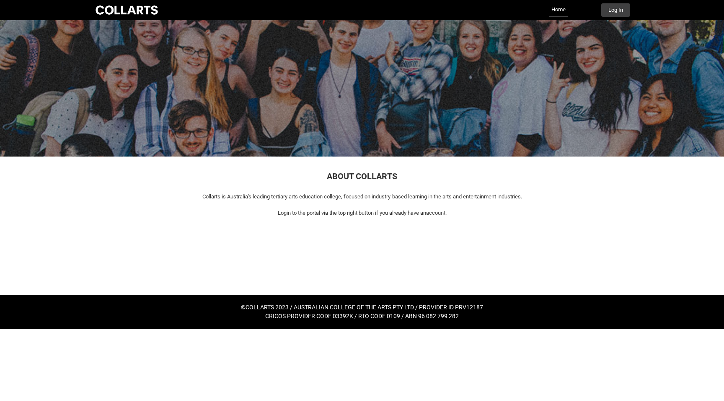
click at [547, 10] on ul "Home More" at bounding box center [371, 9] width 391 height 13
click at [559, 10] on link "Home" at bounding box center [558, 9] width 18 height 13
click at [148, 17] on div "Collarts Education Community Home More Log In" at bounding box center [362, 10] width 536 height 20
click at [148, 9] on div at bounding box center [127, 10] width 66 height 12
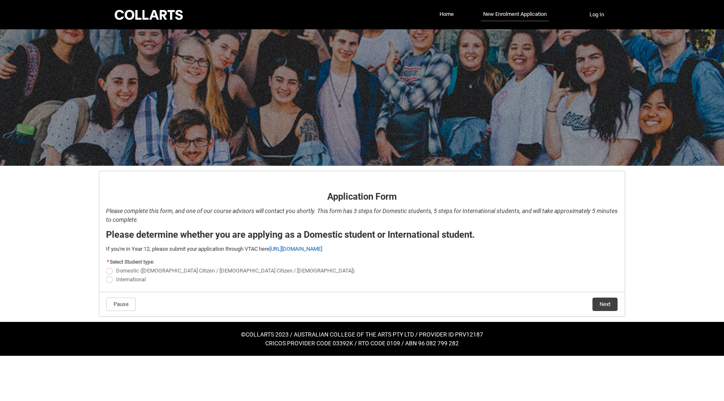
click at [303, 118] on div at bounding box center [362, 97] width 724 height 137
click at [167, 9] on div at bounding box center [148, 14] width 71 height 13
